Goal: Information Seeking & Learning: Learn about a topic

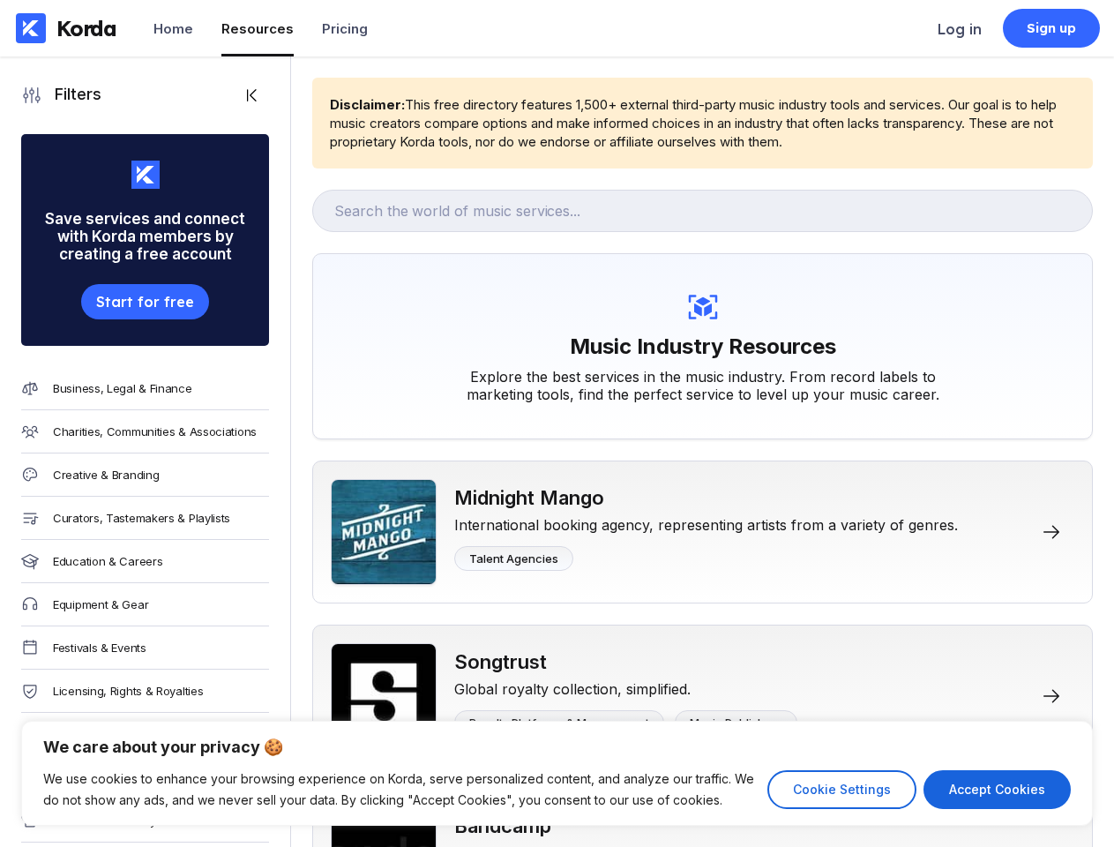
click at [556, 423] on div "Music Industry Resources Explore the best services in the music industry. From …" at bounding box center [702, 346] width 780 height 186
click at [841, 789] on button "Cookie Settings" at bounding box center [841, 789] width 149 height 39
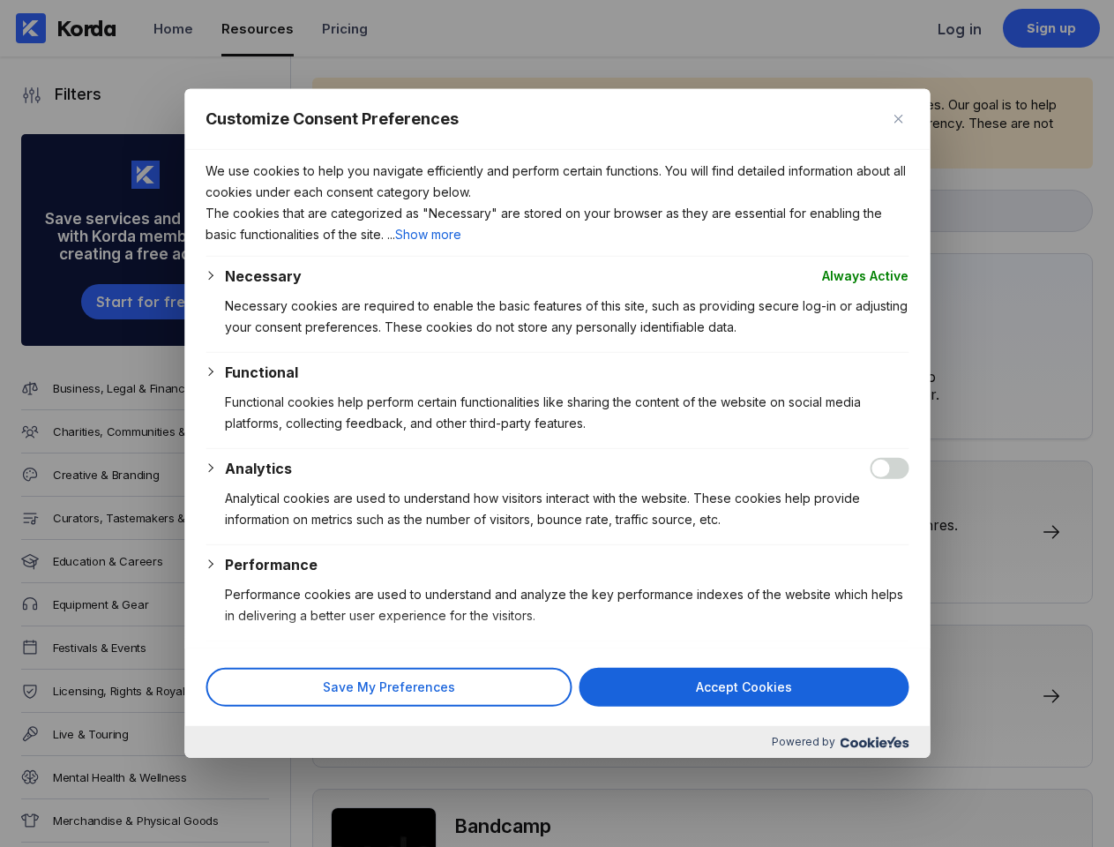
click at [997, 789] on div at bounding box center [557, 423] width 1114 height 847
click at [556, 423] on div at bounding box center [557, 423] width 1114 height 847
click at [221, 95] on div at bounding box center [557, 423] width 1114 height 847
click at [123, 310] on div at bounding box center [557, 423] width 1114 height 847
click at [123, 388] on div at bounding box center [557, 423] width 1114 height 847
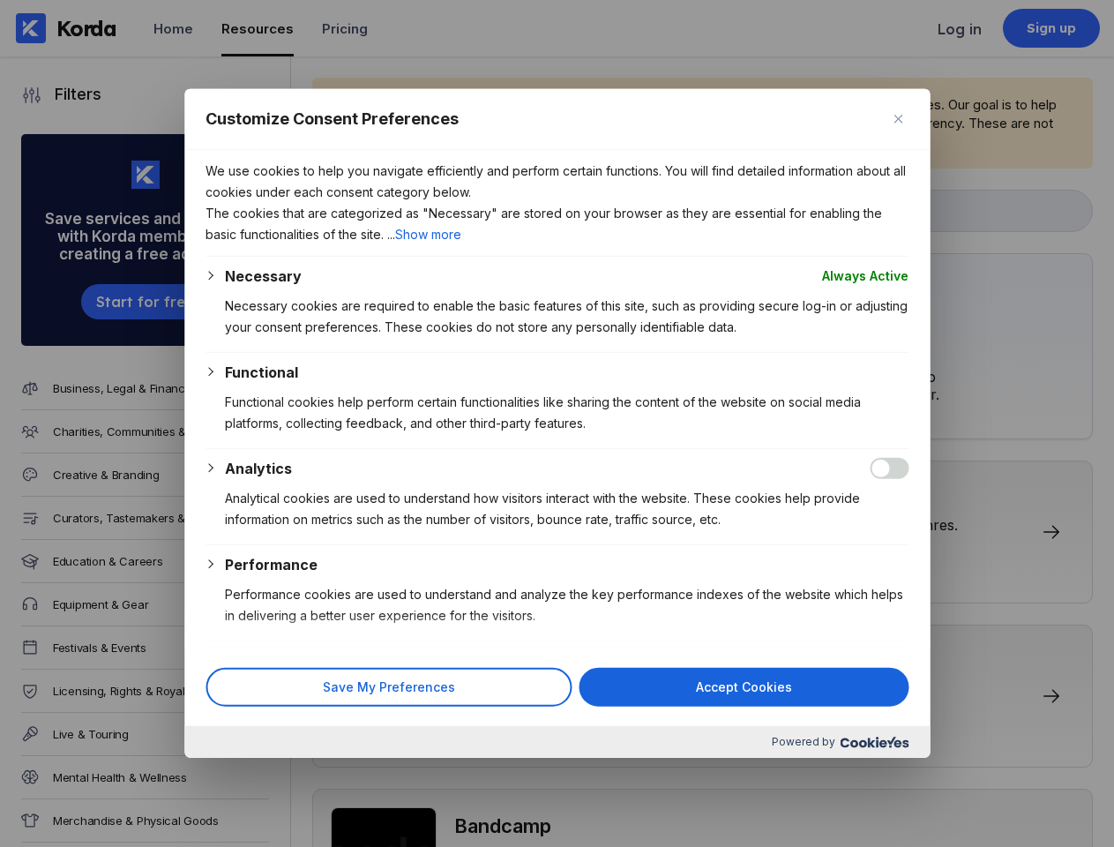
click at [123, 437] on div at bounding box center [557, 423] width 1114 height 847
click at [123, 485] on div at bounding box center [557, 423] width 1114 height 847
click at [123, 528] on div at bounding box center [557, 423] width 1114 height 847
